Goal: Communication & Community: Answer question/provide support

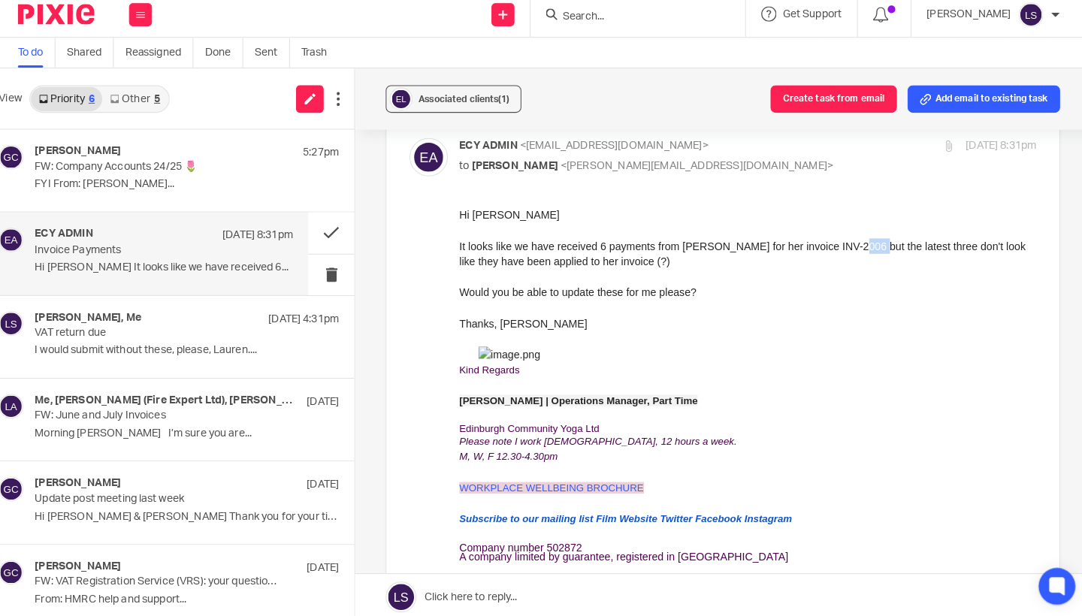
scroll to position [69, 0]
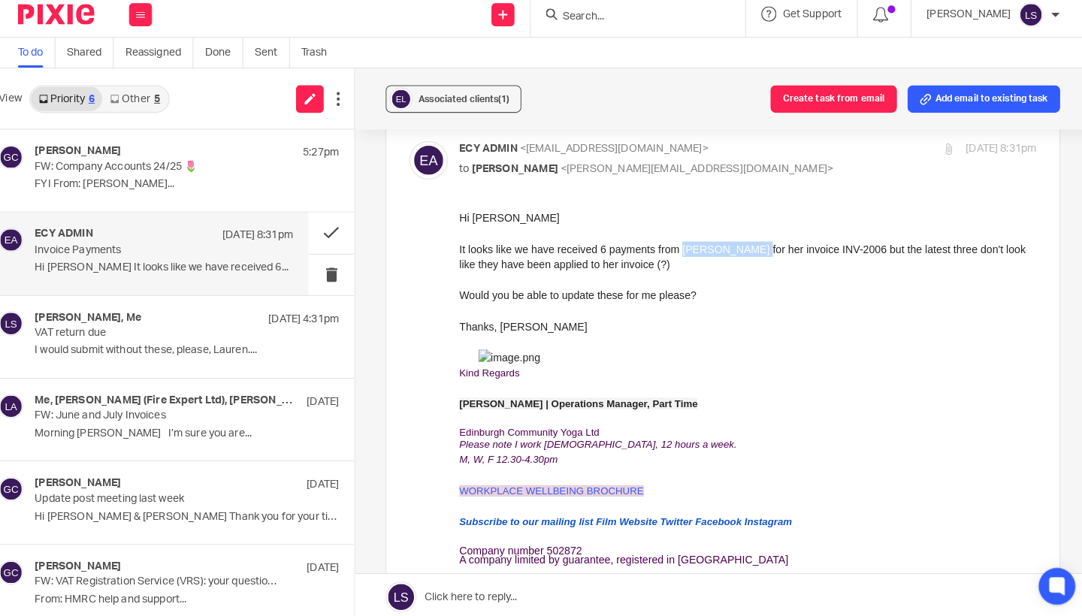
drag, startPoint x: 685, startPoint y: 246, endPoint x: 748, endPoint y: 247, distance: 63.1
click at [748, 247] on div "It looks like we have received 6 payments from [PERSON_NAME] for her invoice IN…" at bounding box center [742, 255] width 566 height 31
copy div "[PERSON_NAME]"
click at [481, 298] on div "Would you be able to update these for me please?" at bounding box center [742, 292] width 566 height 15
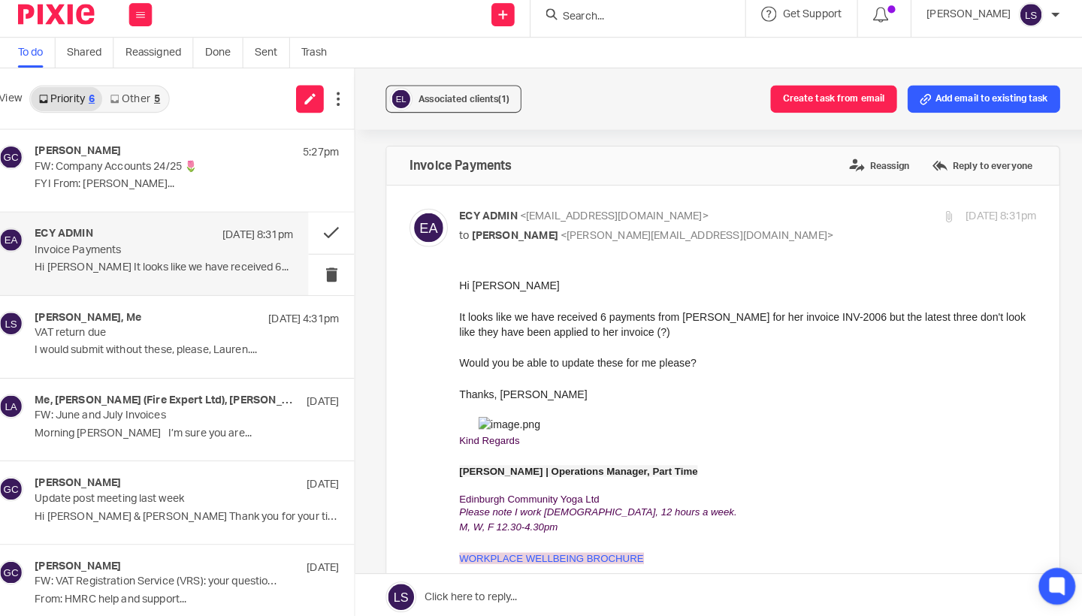
scroll to position [0, 0]
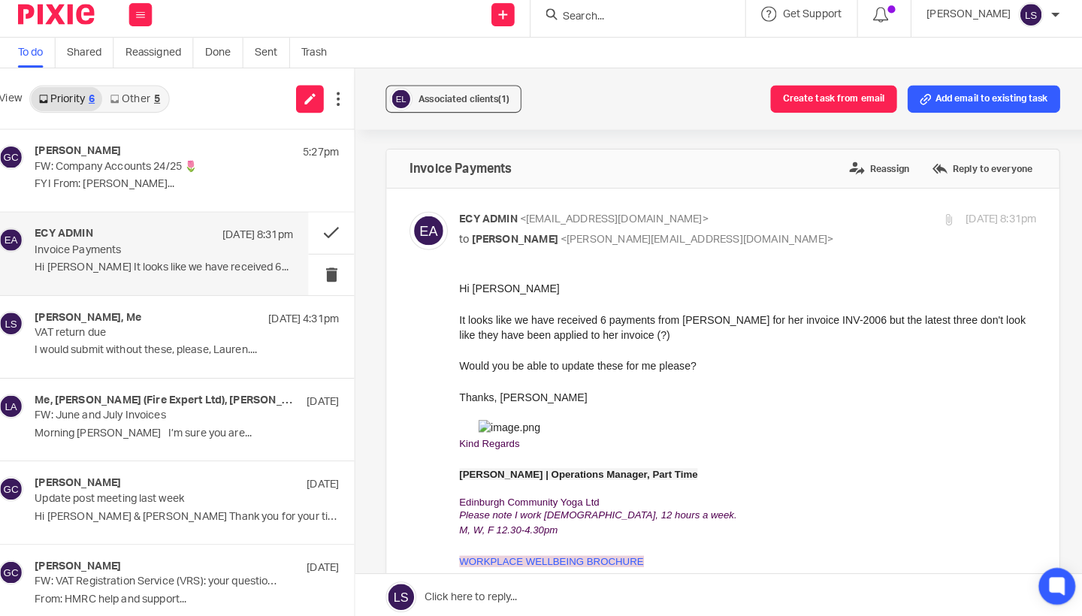
click at [744, 220] on p "ECY ADMIN <[EMAIL_ADDRESS][DOMAIN_NAME]>" at bounding box center [651, 224] width 377 height 16
checkbox input "false"
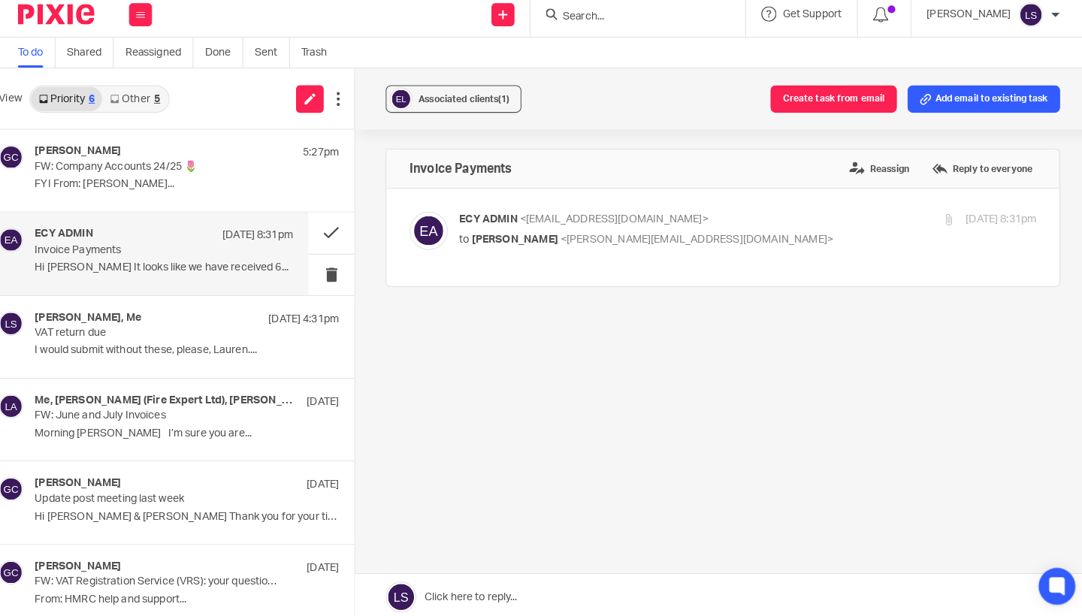
click at [496, 580] on link at bounding box center [721, 593] width 721 height 45
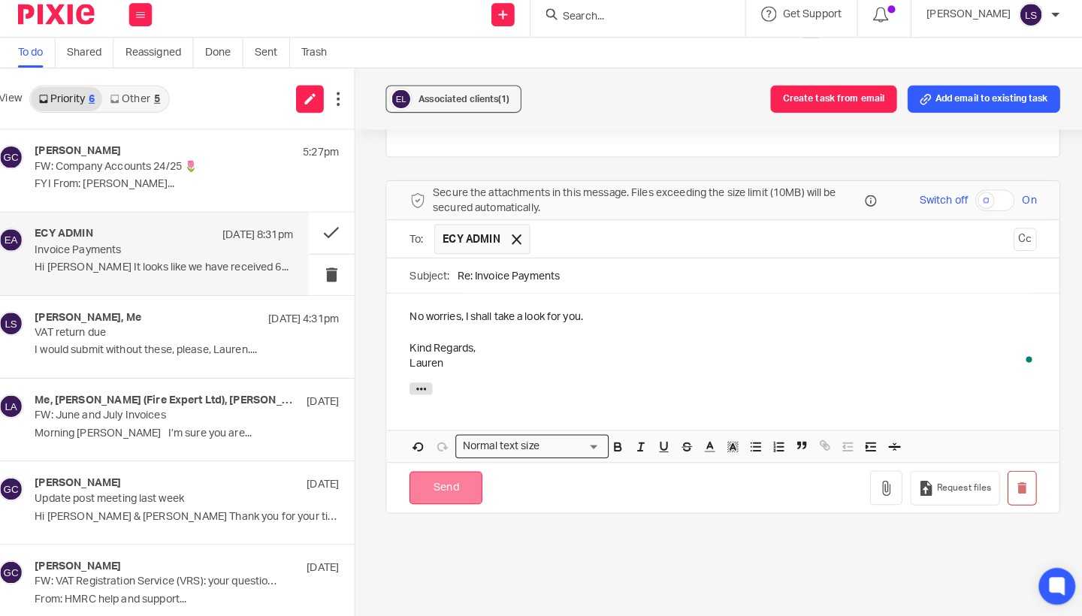
click at [451, 472] on input "Send" at bounding box center [449, 486] width 71 height 32
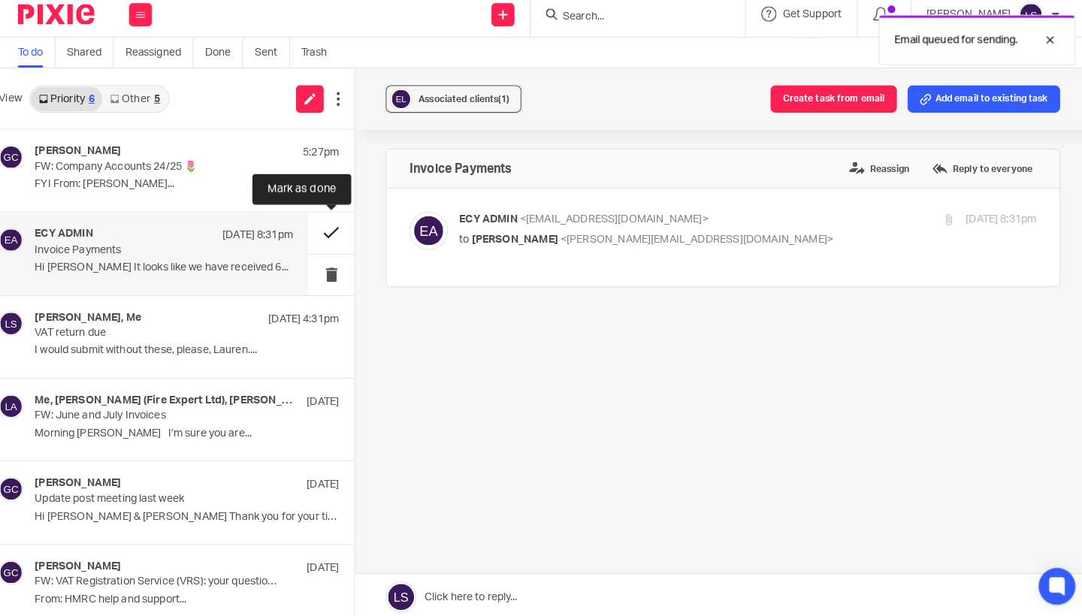
click at [321, 222] on button at bounding box center [337, 236] width 45 height 40
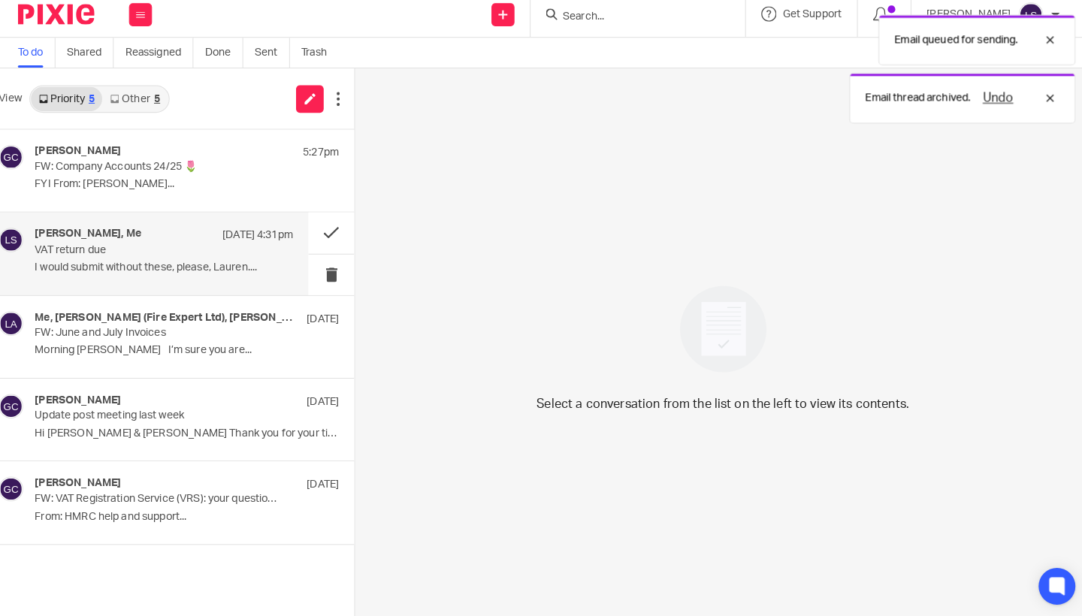
click at [114, 252] on div "[PERSON_NAME], Me [DATE] 4:31pm VAT return due I would submit without these, pl…" at bounding box center [173, 256] width 253 height 50
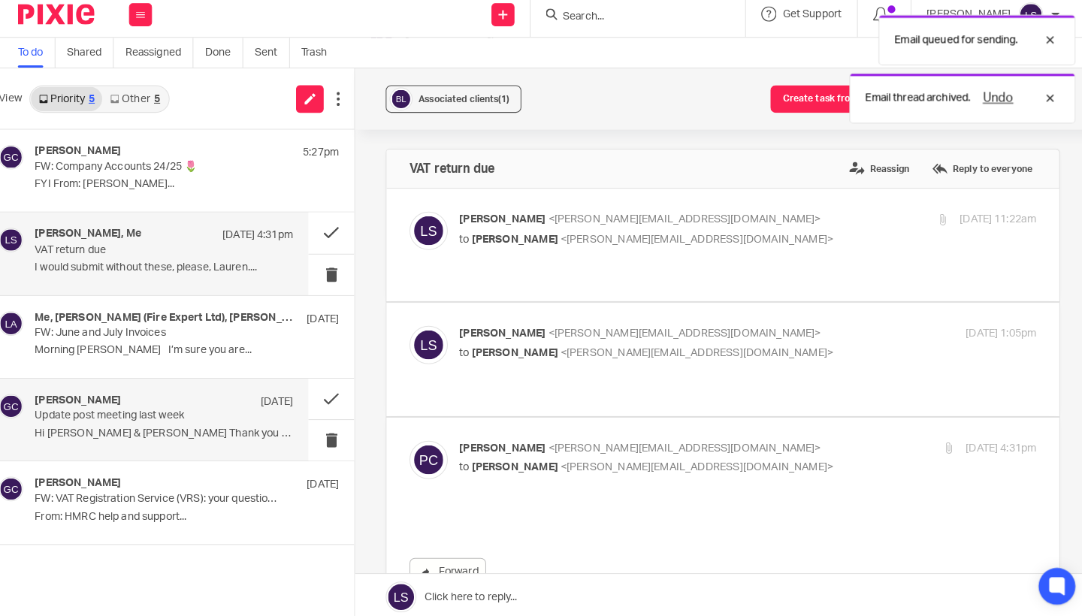
click at [101, 346] on p "Morning [PERSON_NAME] I’m sure you are..." at bounding box center [196, 352] width 298 height 13
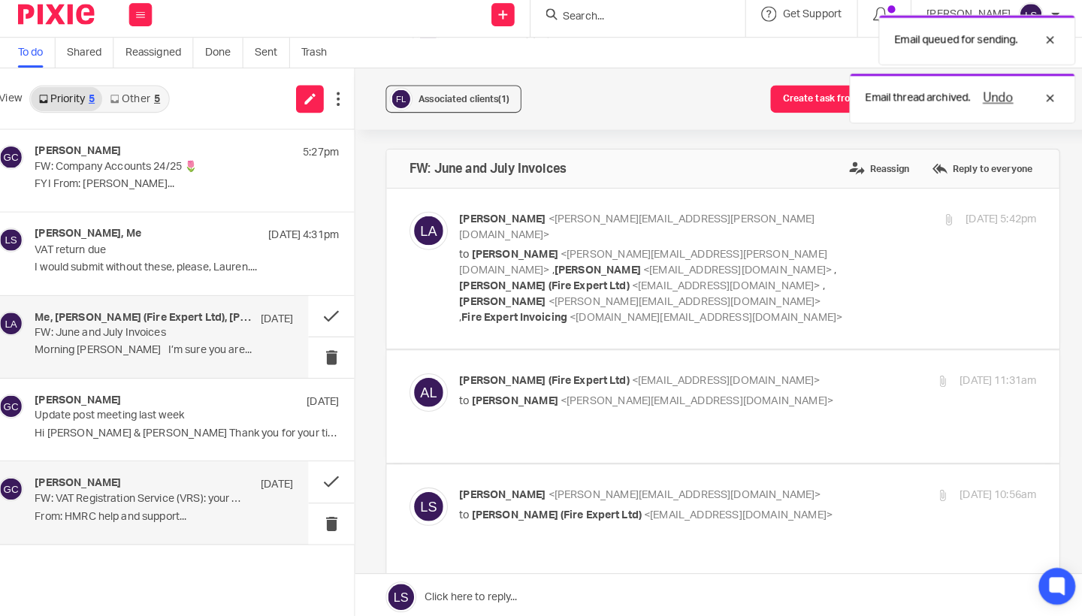
click at [90, 415] on div "[PERSON_NAME] [DATE] Update post meeting last week Hi [PERSON_NAME] & [PERSON_N…" at bounding box center [196, 419] width 298 height 50
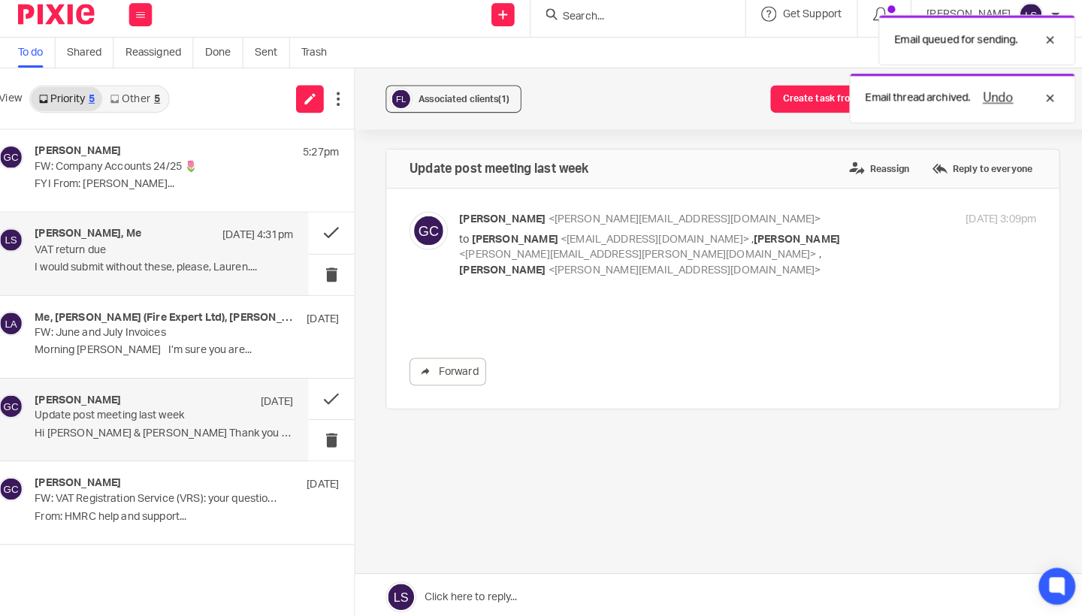
click at [93, 477] on h4 "[PERSON_NAME]" at bounding box center [89, 481] width 85 height 13
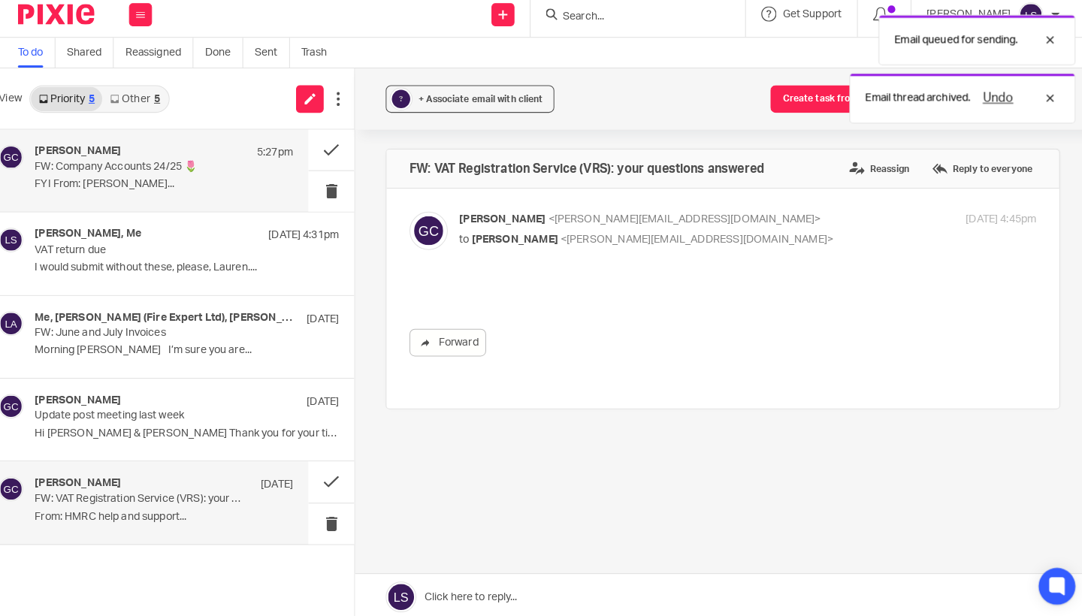
click at [132, 198] on div "[PERSON_NAME] 5:27pm FW: Company Accounts 24/25 🌷 FYI From: [PERSON_NAME]..." at bounding box center [157, 175] width 315 height 80
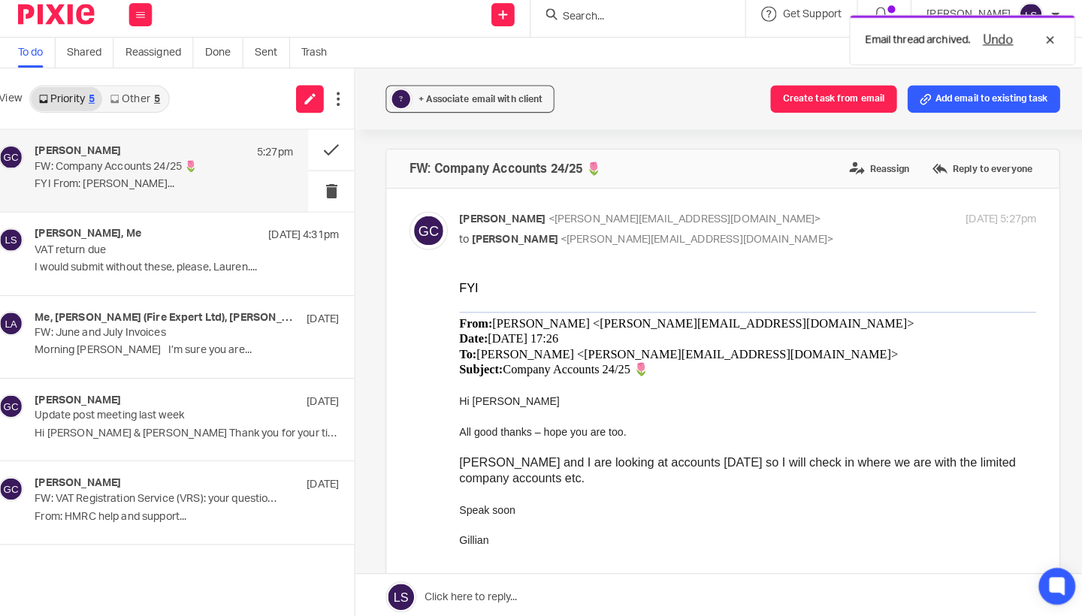
click at [149, 93] on link "Other 5" at bounding box center [145, 105] width 64 height 24
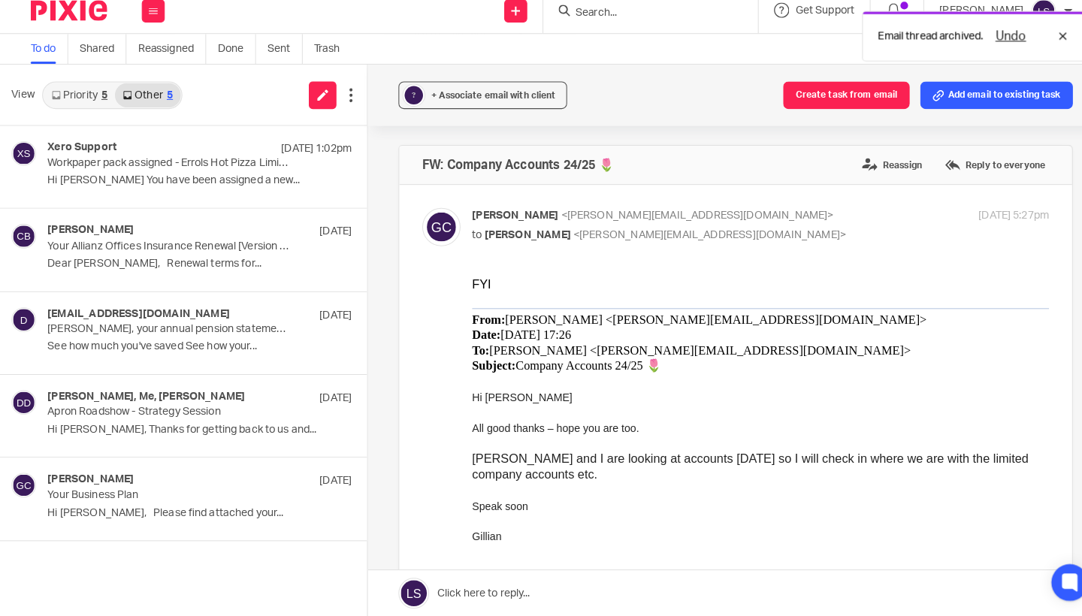
click at [73, 94] on link "Priority 5" at bounding box center [78, 105] width 70 height 24
